Goal: Task Accomplishment & Management: Complete application form

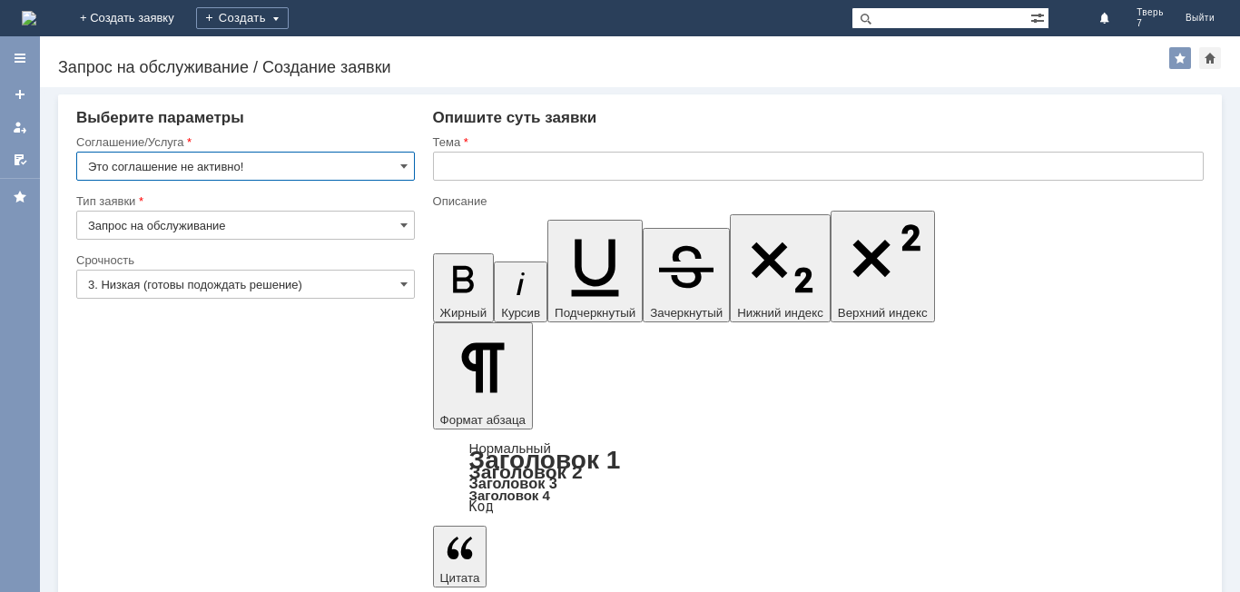
click at [322, 163] on input "Это соглашение не активно!" at bounding box center [245, 166] width 339 height 29
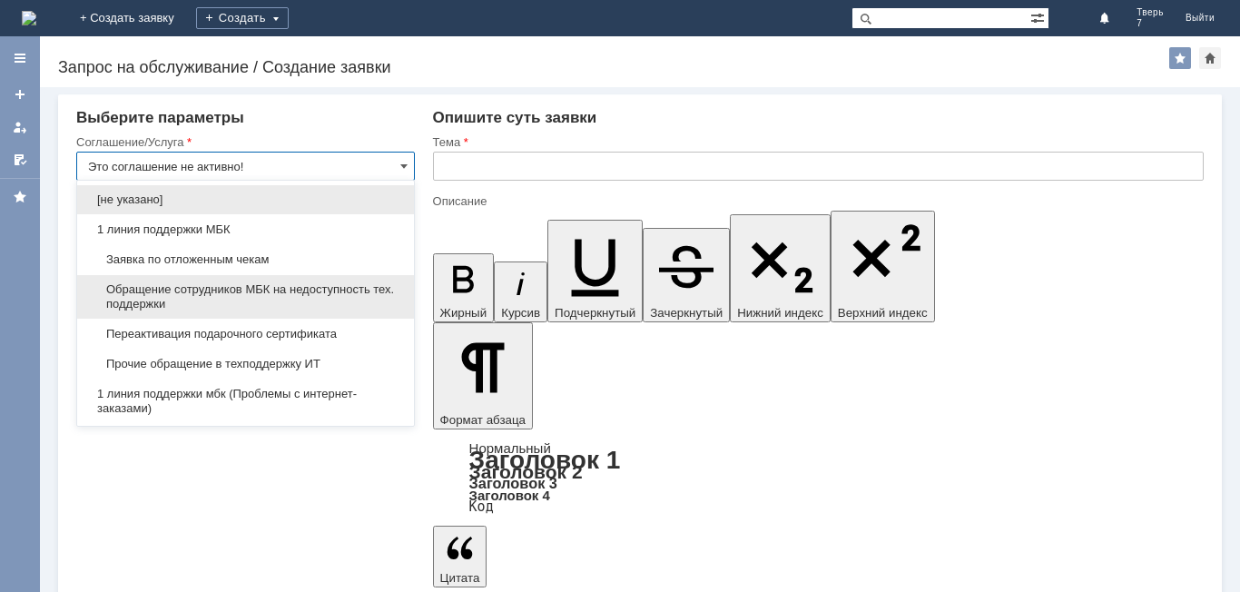
scroll to position [182, 0]
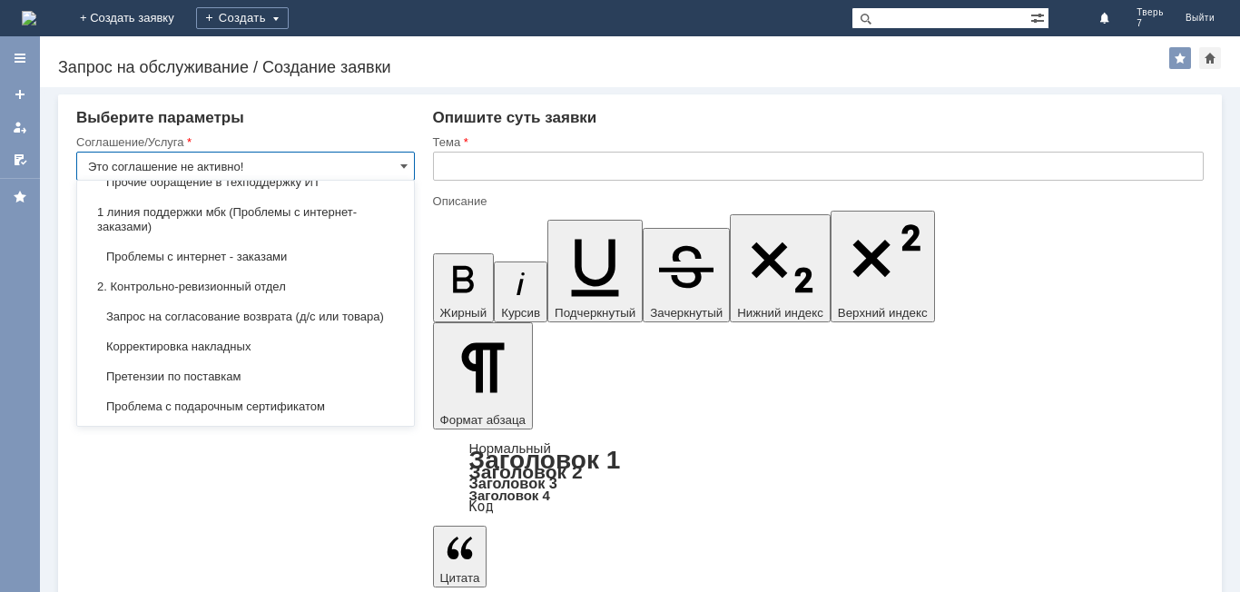
click at [228, 384] on span "Претензии по поставкам" at bounding box center [245, 376] width 315 height 15
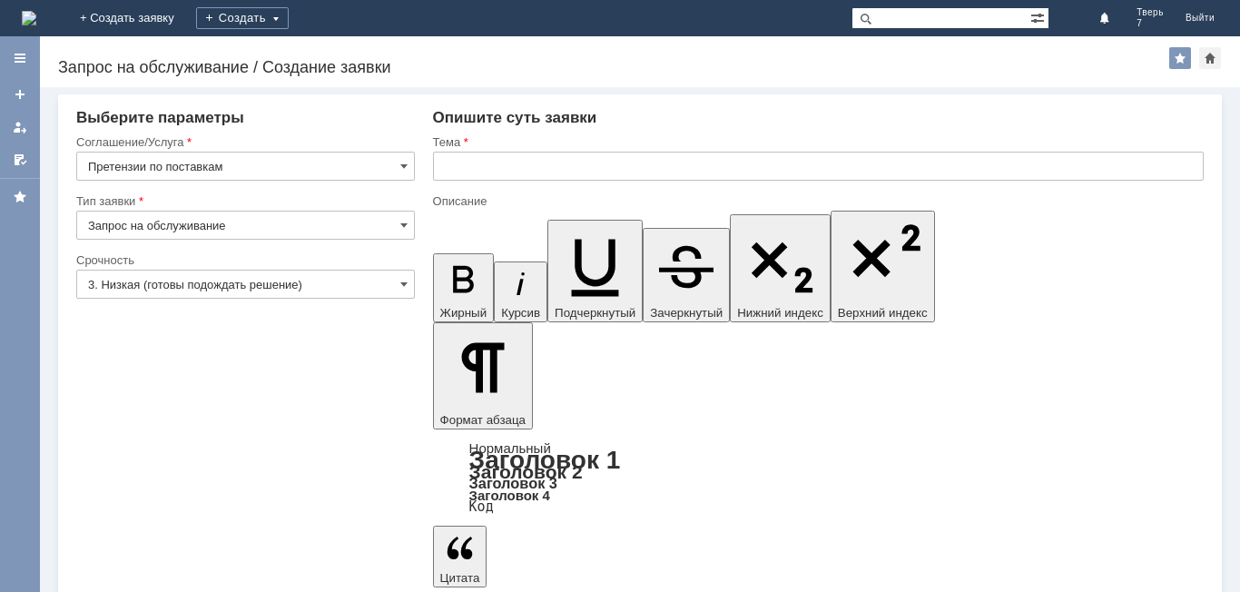
type input "Претензии по поставкам"
click at [263, 287] on input "3. Низкая (готовы подождать решение)" at bounding box center [245, 284] width 339 height 29
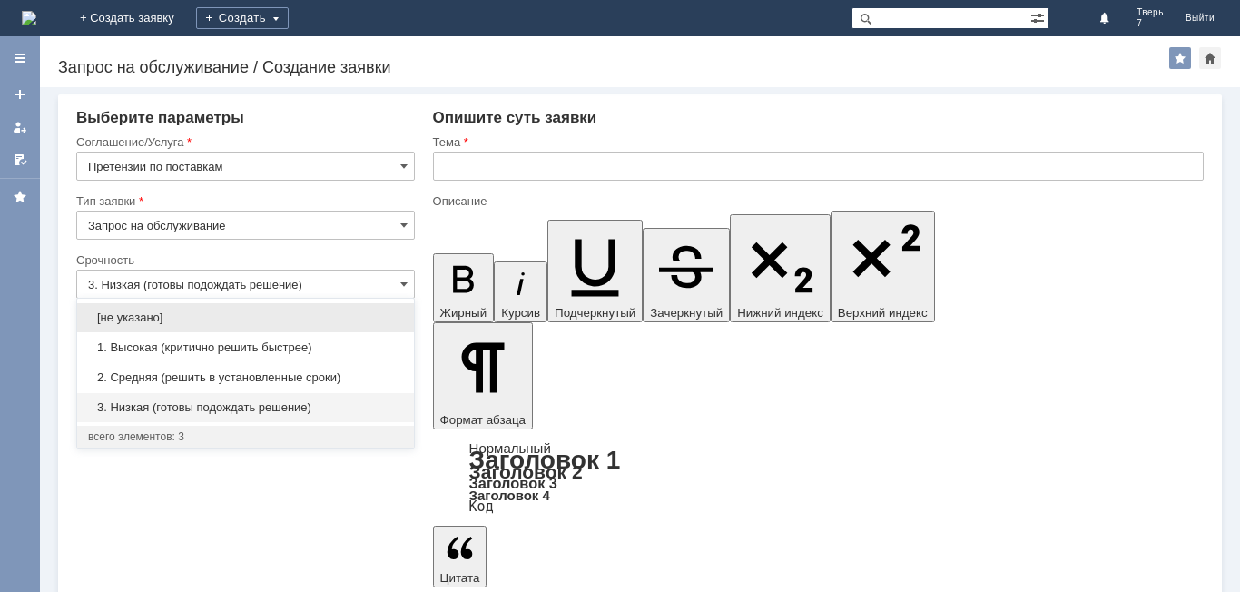
drag, startPoint x: 232, startPoint y: 382, endPoint x: 319, endPoint y: 315, distance: 109.3
click at [234, 379] on span "2. Средняя (решить в установленные сроки)" at bounding box center [245, 377] width 315 height 15
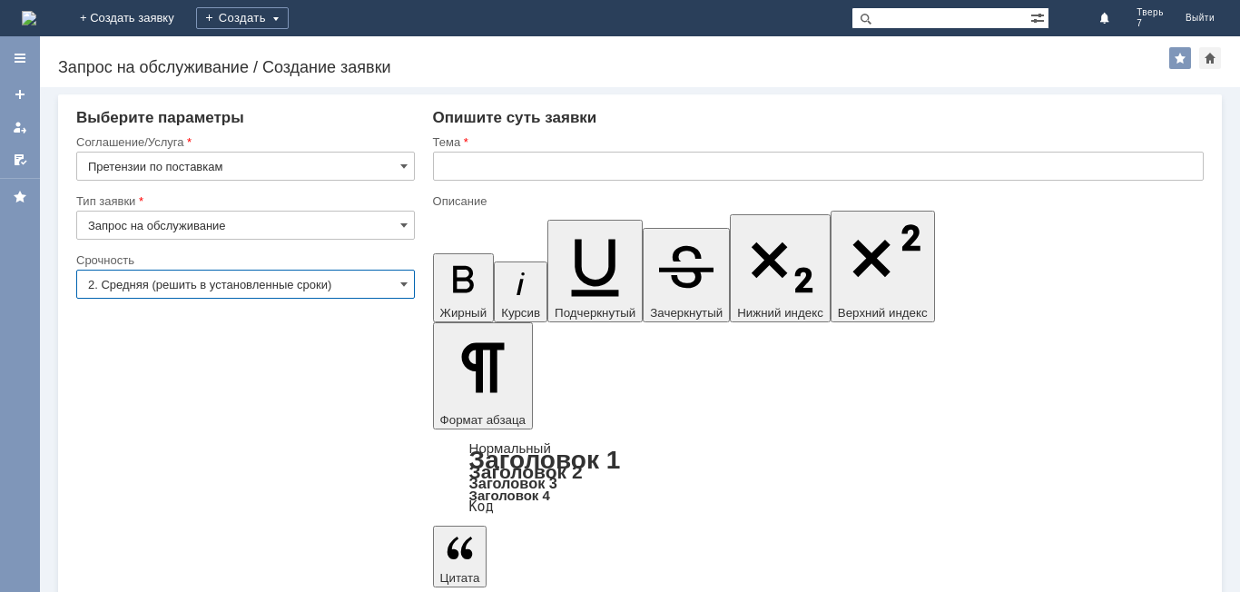
type input "2. Средняя (решить в установленные сроки)"
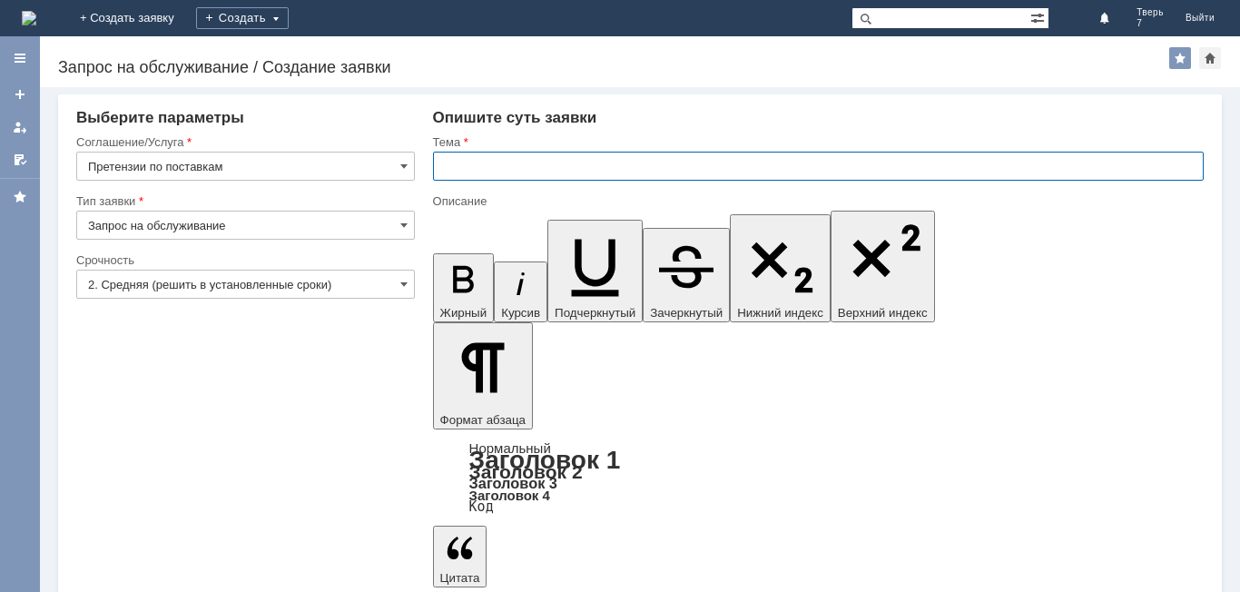
click at [491, 164] on input "text" at bounding box center [818, 166] width 771 height 29
type input "Акт расхождений"
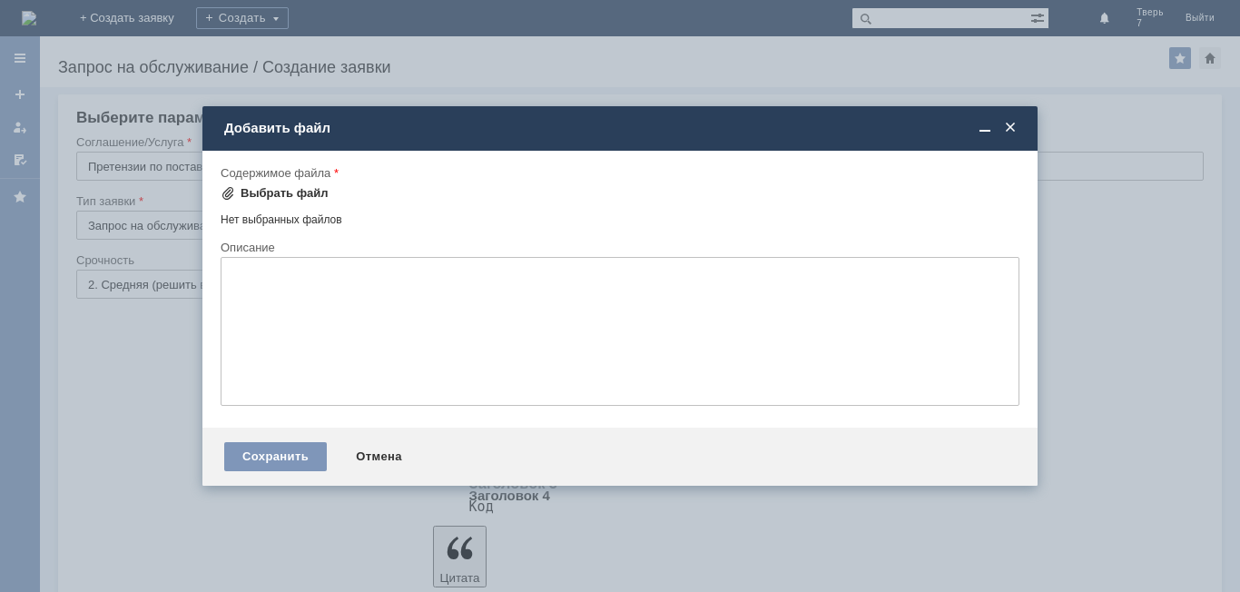
click at [281, 193] on div "Выбрать файл" at bounding box center [285, 193] width 88 height 15
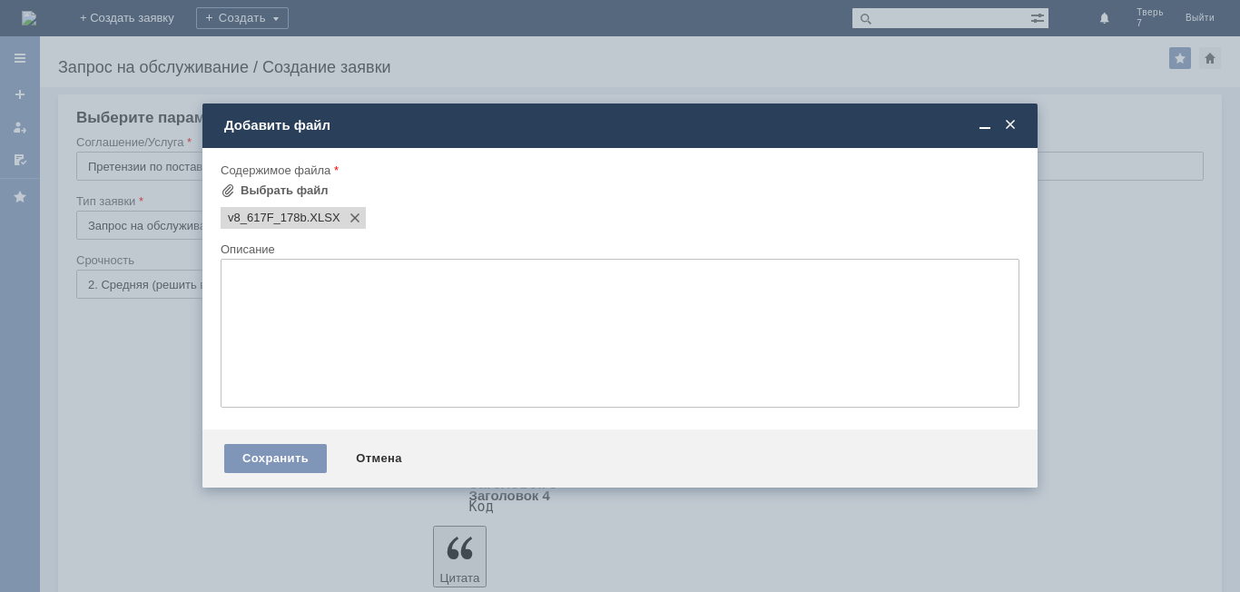
scroll to position [0, 0]
click at [296, 452] on div "Сохранить" at bounding box center [275, 458] width 103 height 29
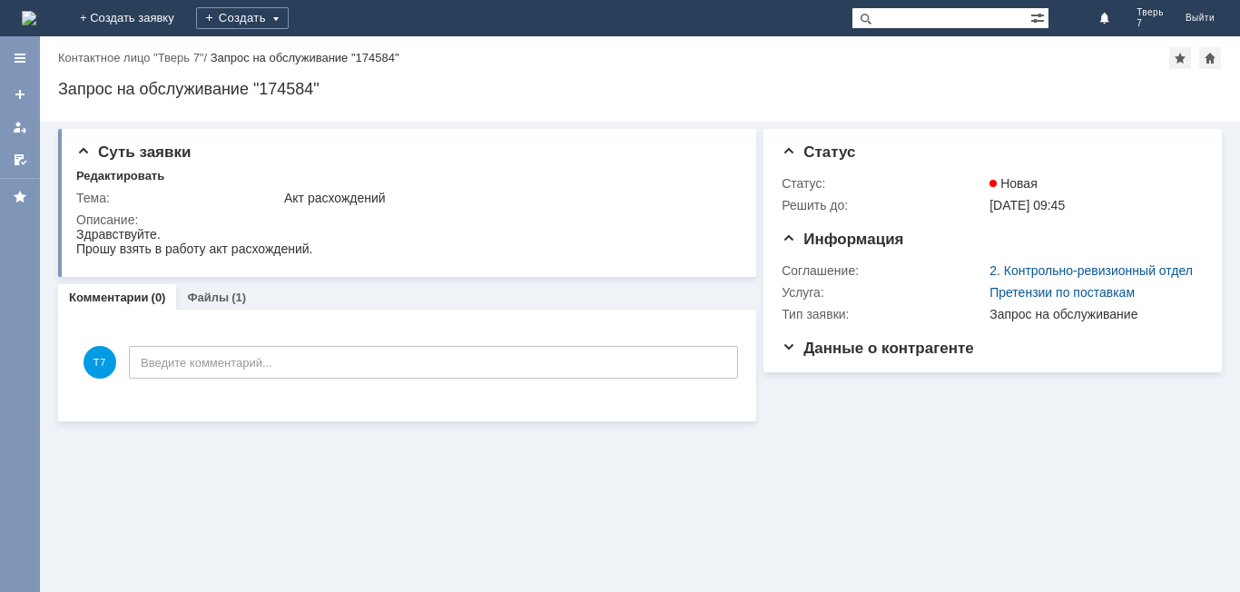
click at [36, 11] on img at bounding box center [29, 18] width 15 height 15
